Goal: Information Seeking & Learning: Learn about a topic

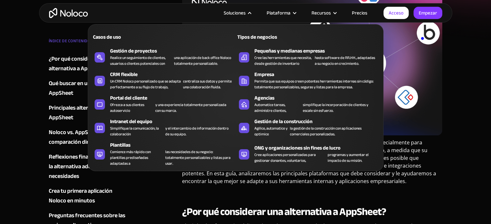
click at [160, 15] on nav "Casos de uso Tipos de negocios Gestión de proyectos Realice un seguimiento de c…" at bounding box center [236, 93] width 296 height 156
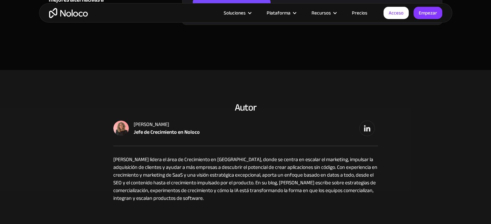
scroll to position [2889, 0]
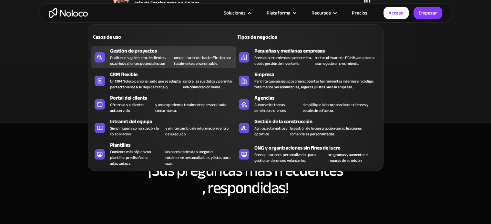
click at [121, 54] on font "Gestión de proyectos" at bounding box center [133, 51] width 47 height 10
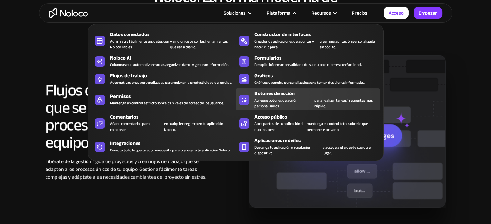
click at [269, 91] on font "Botones de acción" at bounding box center [274, 94] width 40 height 10
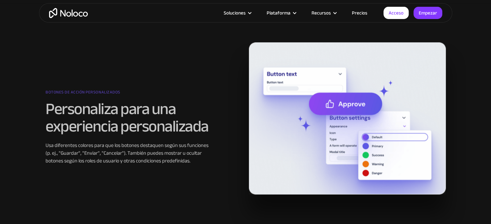
scroll to position [913, 0]
